Goal: Task Accomplishment & Management: Complete application form

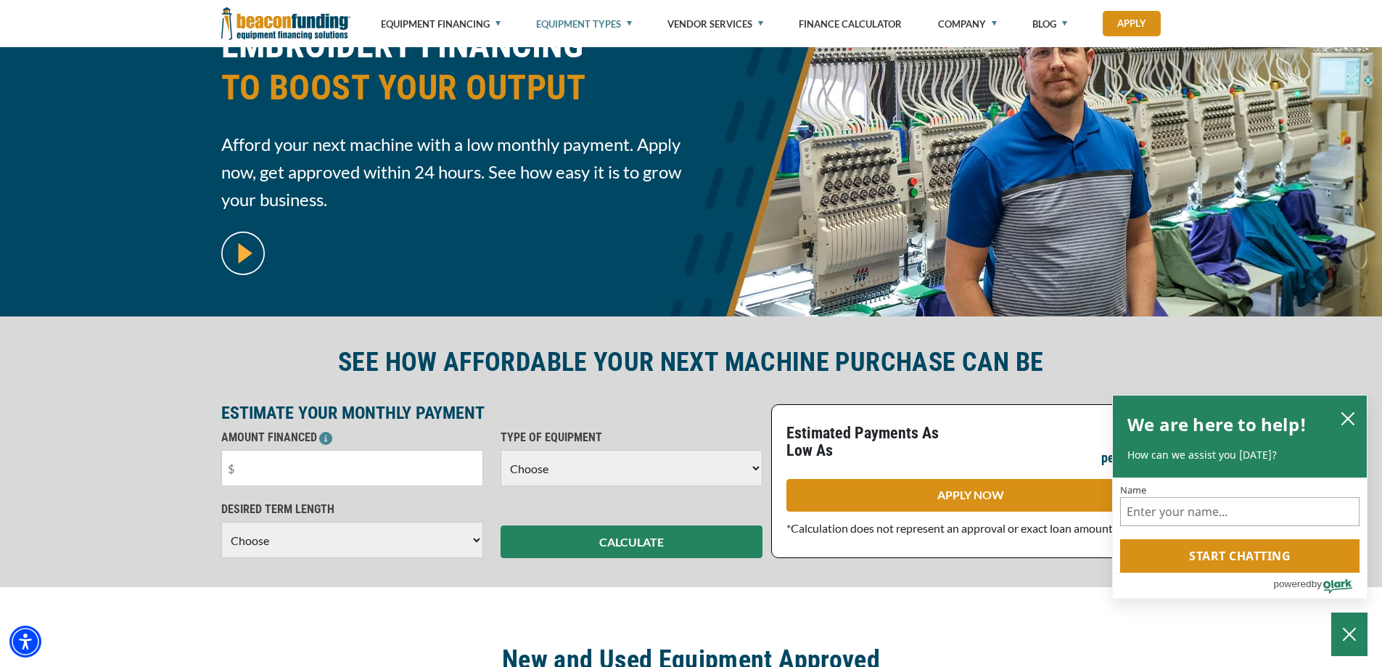
scroll to position [145, 0]
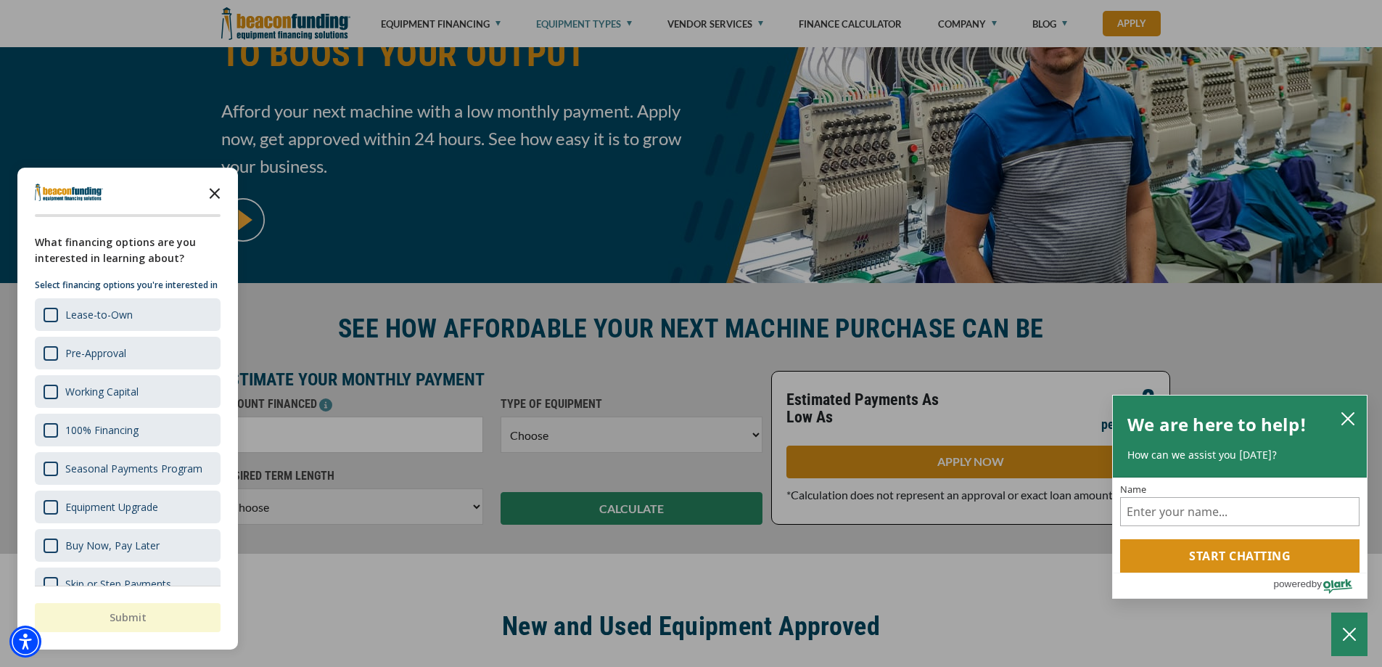
click at [214, 193] on polygon "Close the survey" at bounding box center [215, 193] width 11 height 11
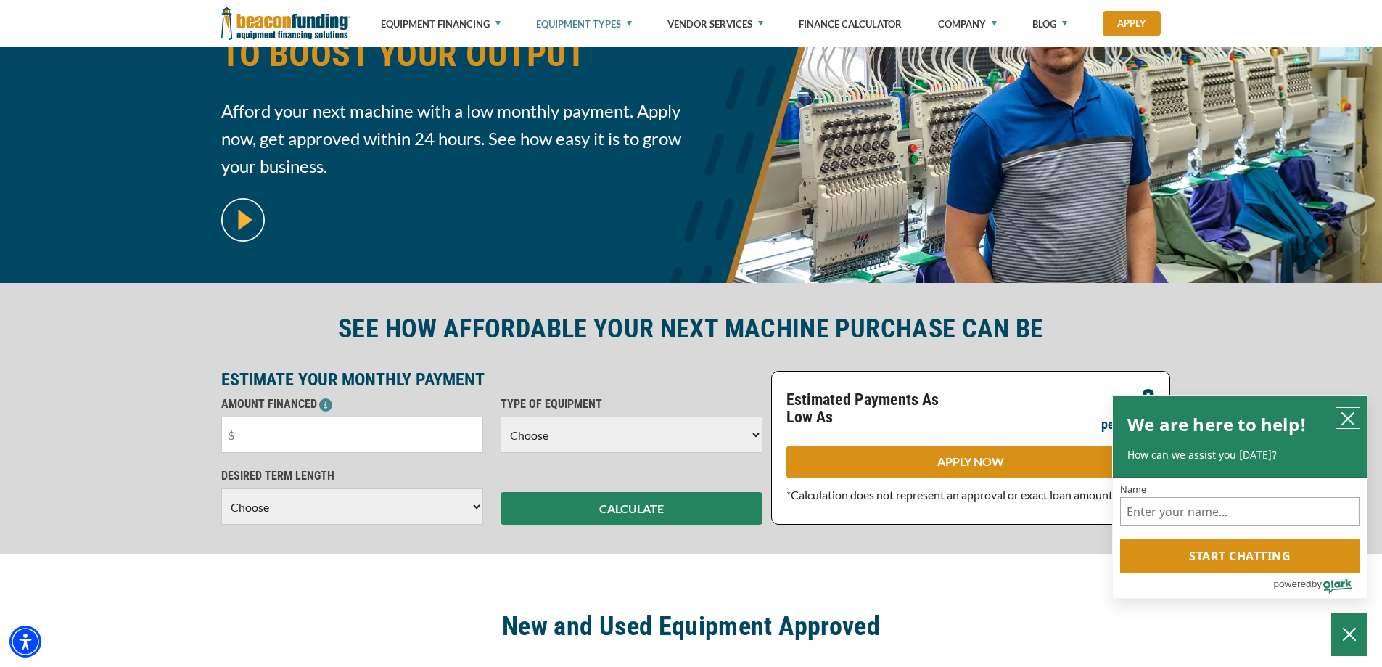
click at [1349, 413] on icon "close chatbox" at bounding box center [1348, 419] width 12 height 12
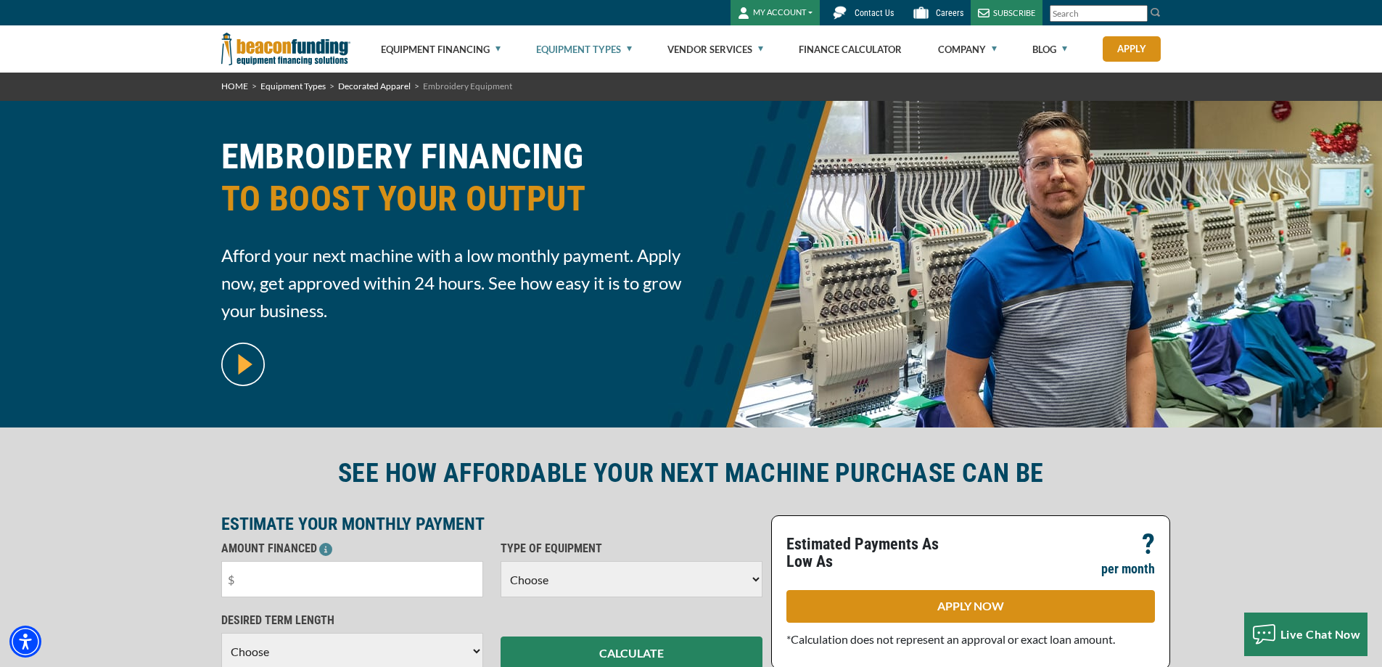
scroll to position [0, 0]
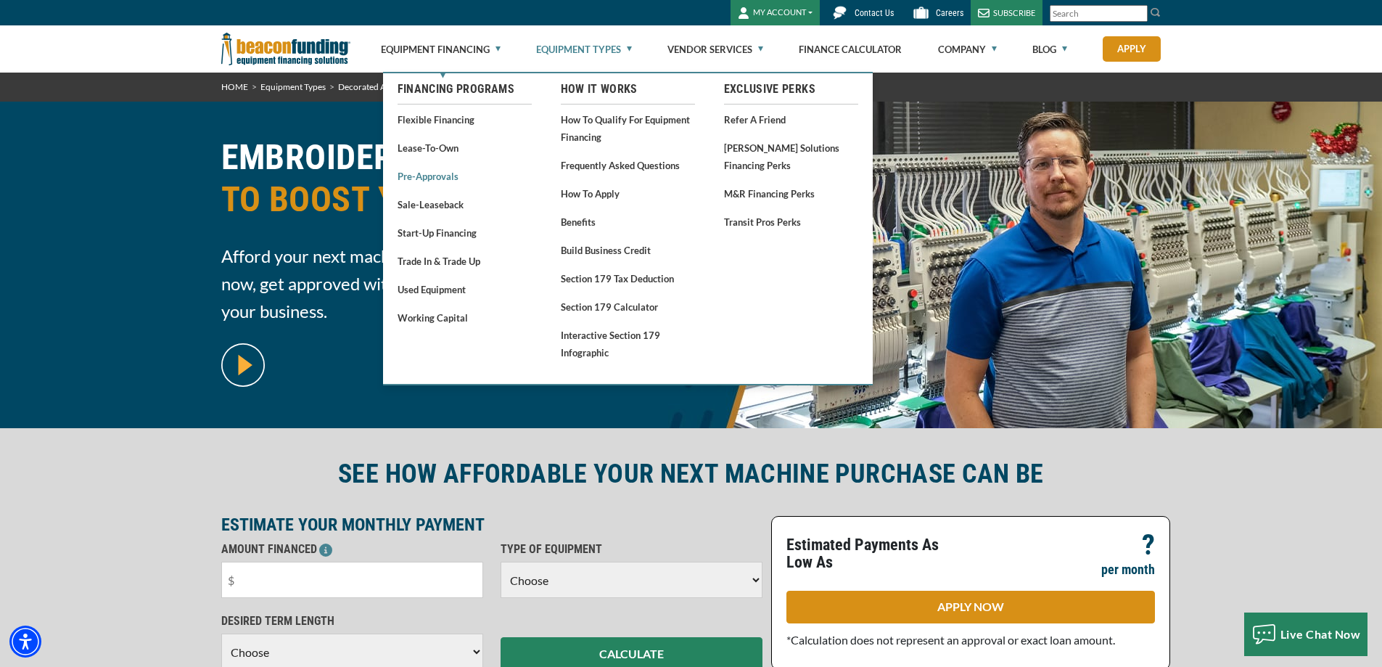
click at [422, 174] on link "Pre-approvals" at bounding box center [465, 176] width 134 height 18
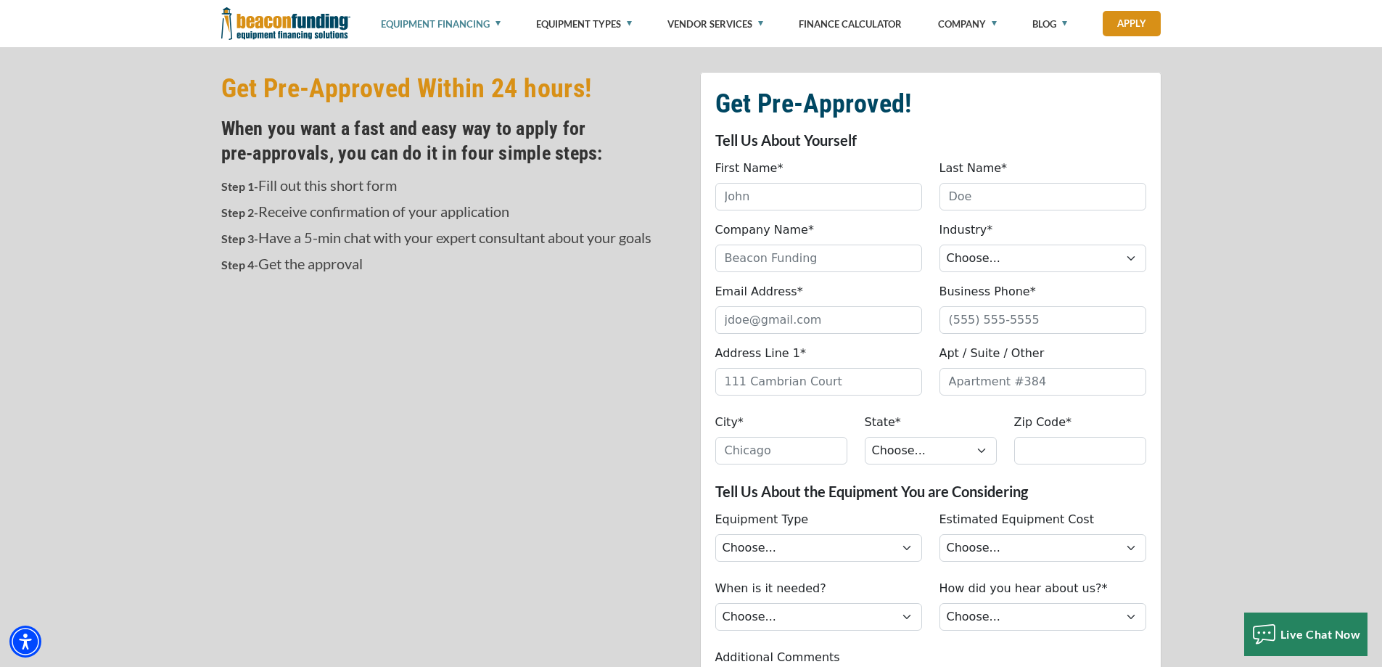
scroll to position [435, 0]
